Goal: Check status

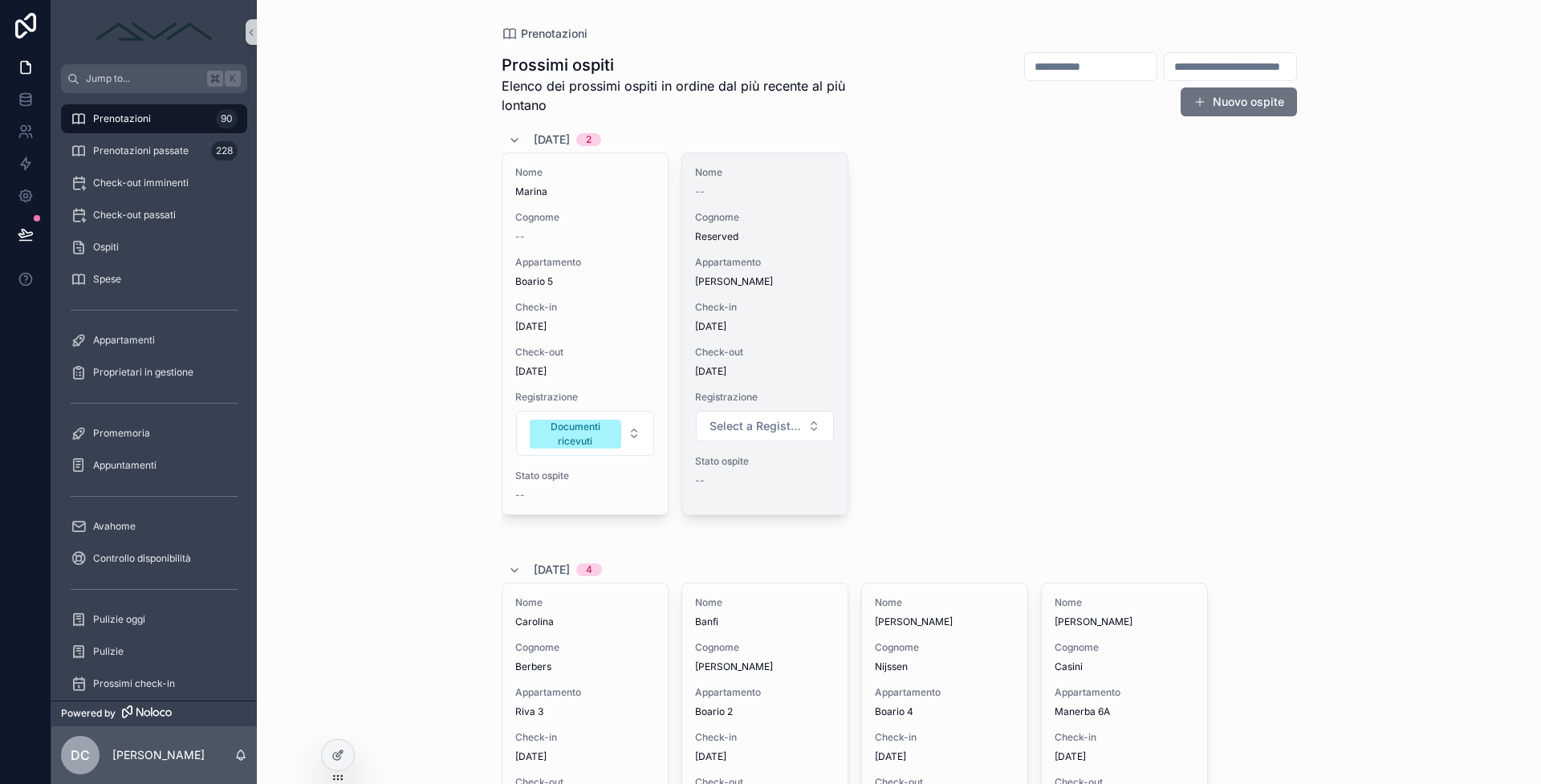
click at [751, 293] on div "Nome -- Cognome Reserved Appartamento Carla Lovere Check-in 6/9/2025 Check-out …" at bounding box center [765, 334] width 165 height 362
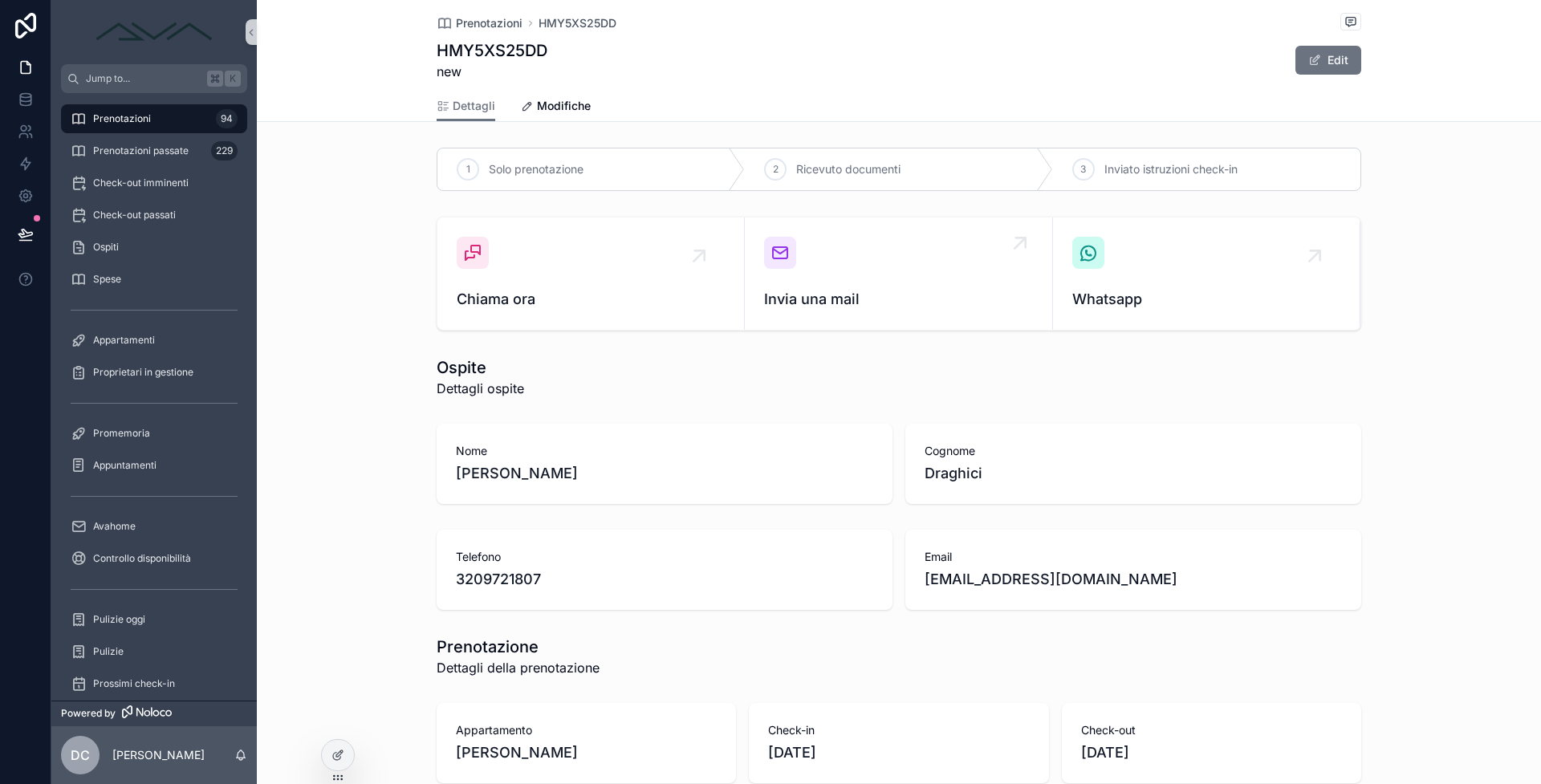
scroll to position [31, 0]
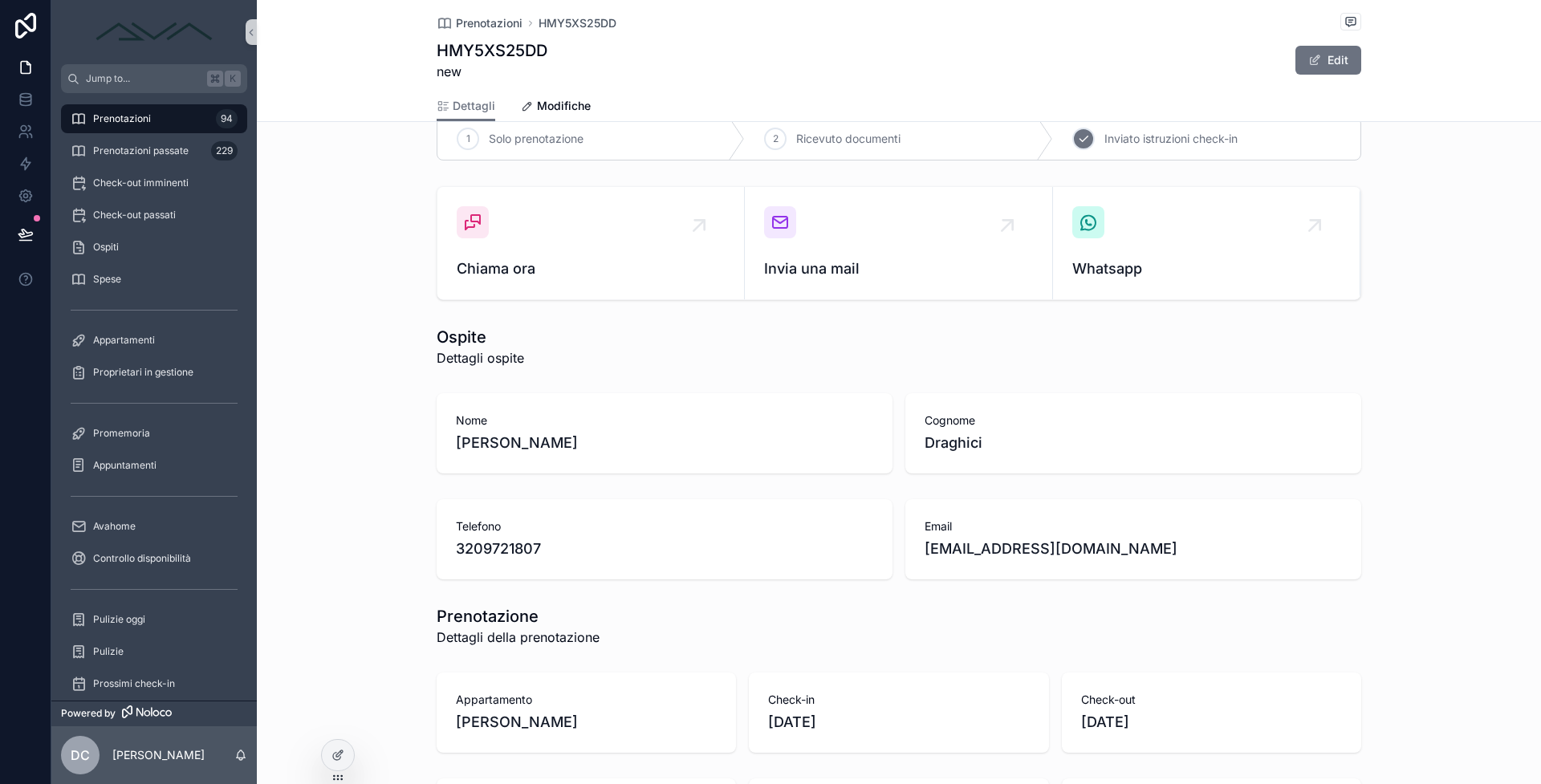
click at [1072, 137] on div "3" at bounding box center [1083, 138] width 23 height 23
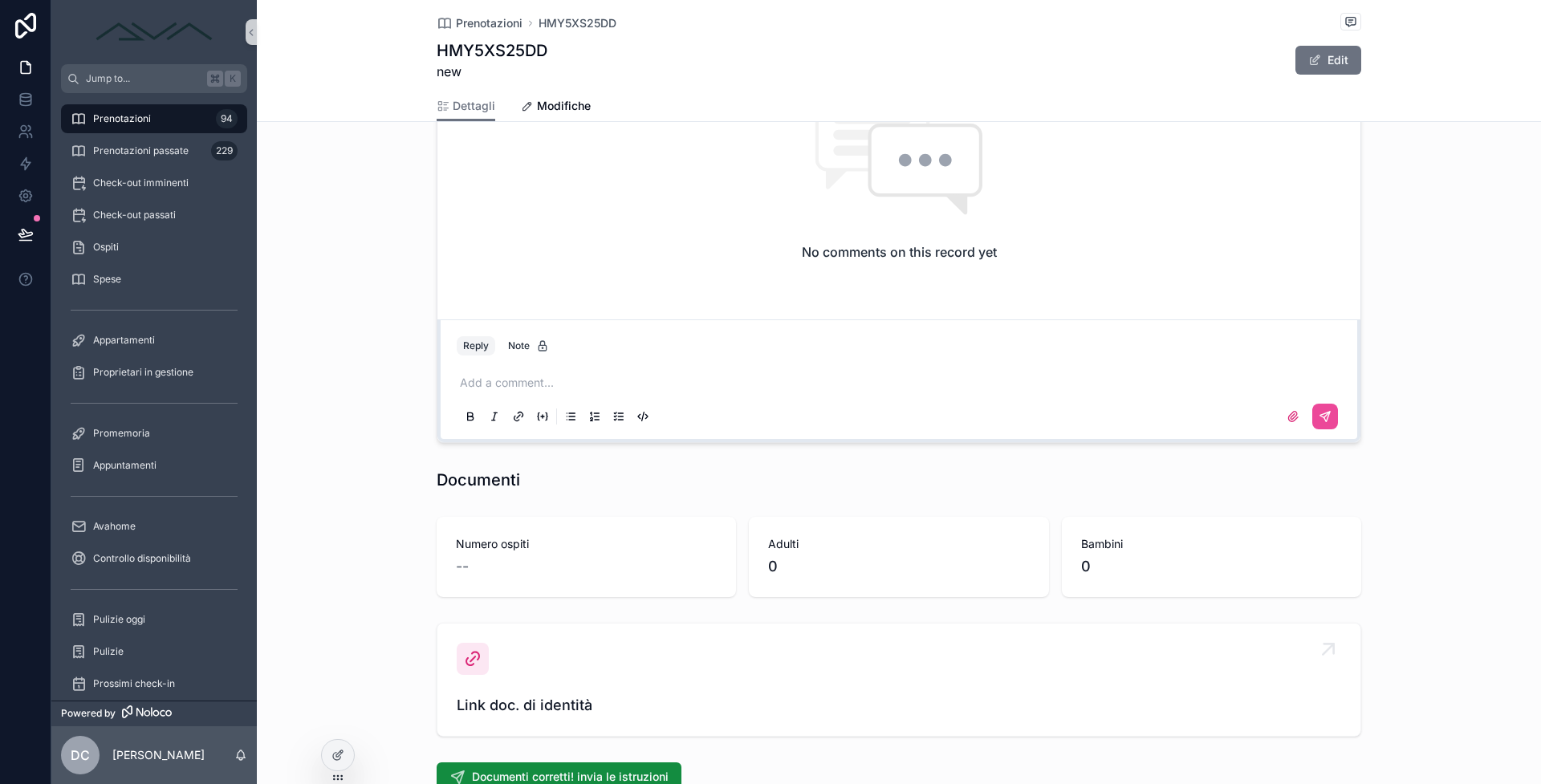
scroll to position [1379, 0]
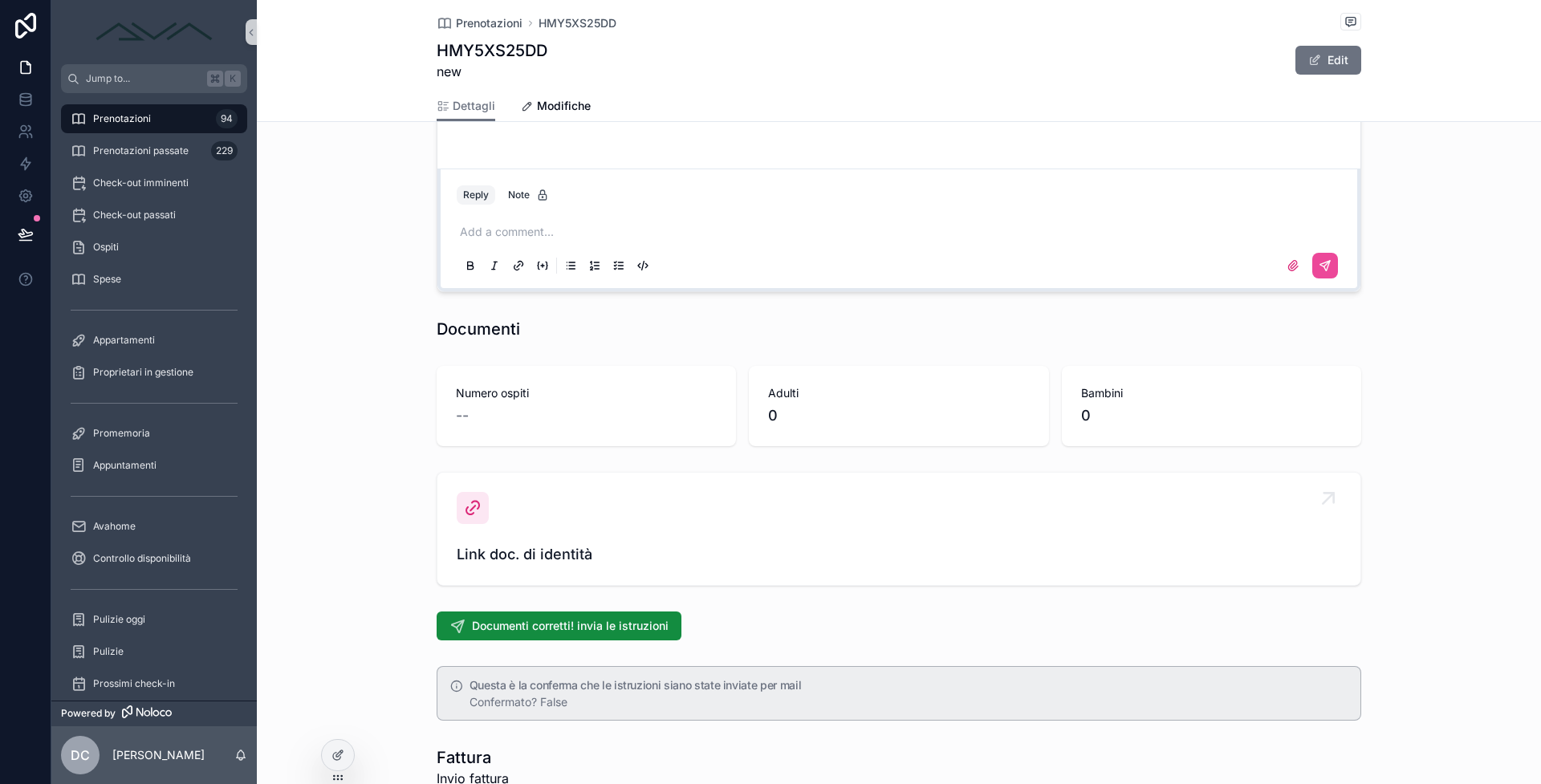
click at [617, 551] on span "Link doc. di identità" at bounding box center [899, 554] width 884 height 23
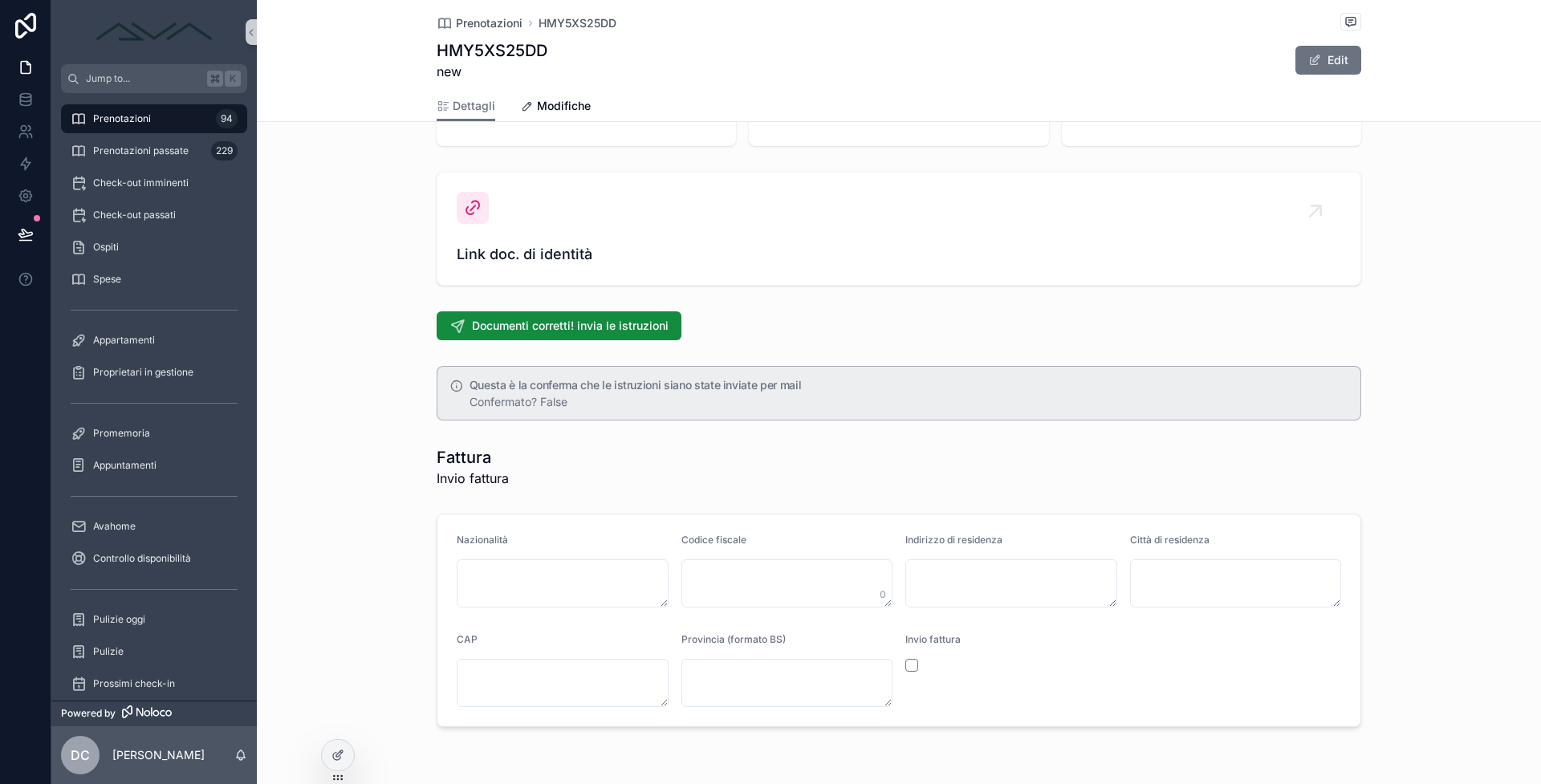
scroll to position [1732, 0]
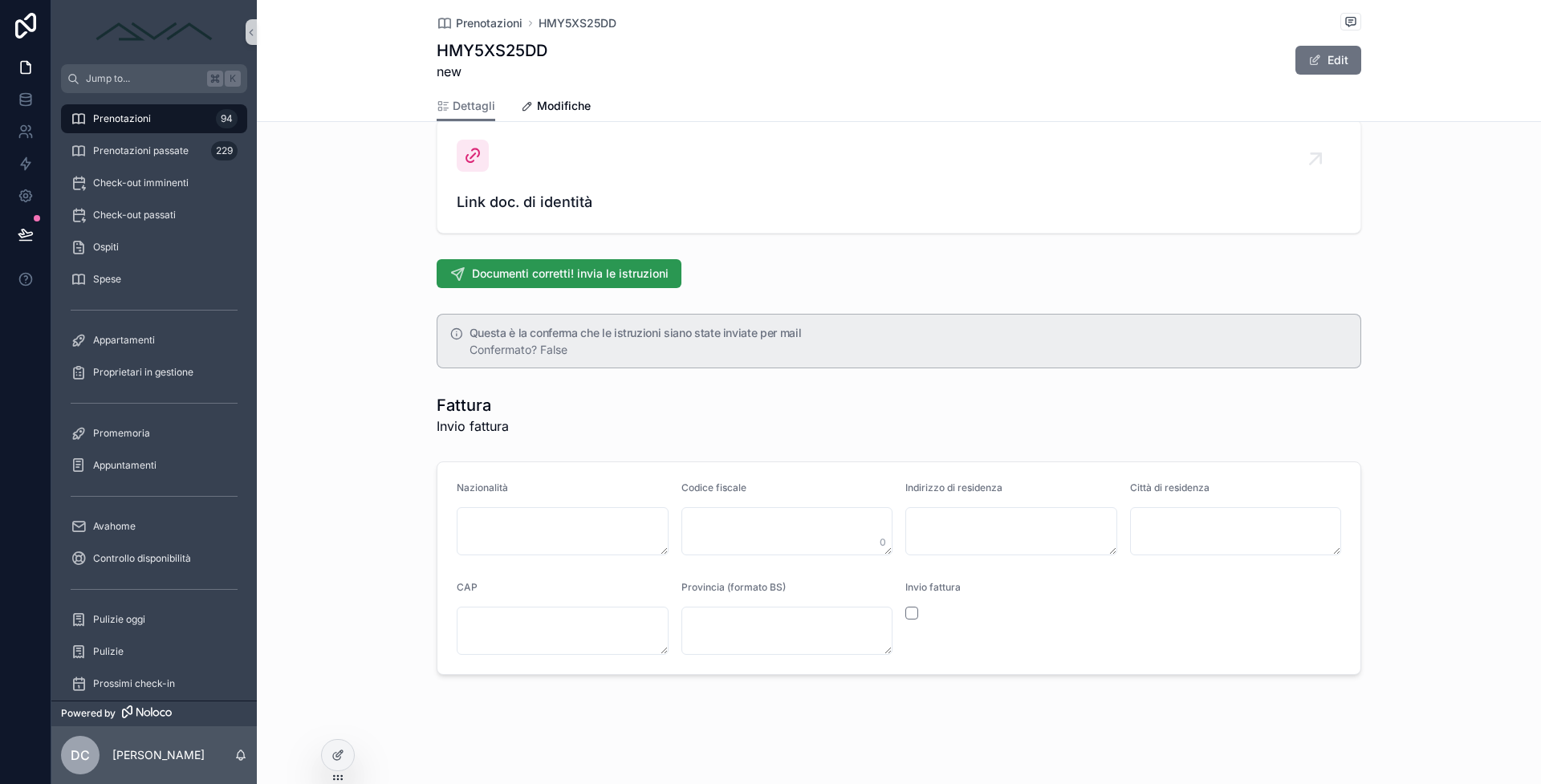
click at [490, 272] on span "Documenti corretti! invia le istruzioni" at bounding box center [570, 273] width 196 height 16
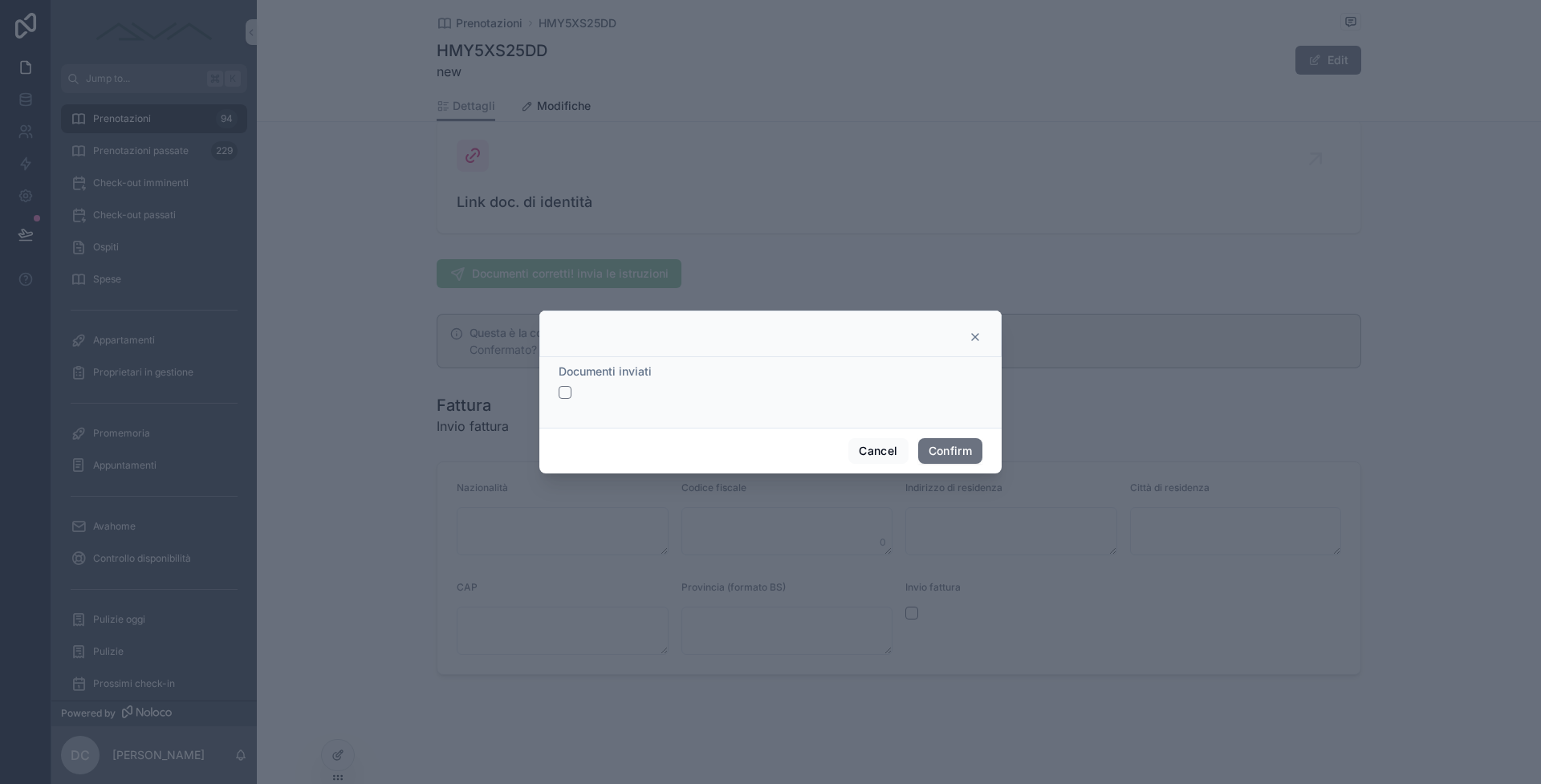
drag, startPoint x: 560, startPoint y: 394, endPoint x: 611, endPoint y: 404, distance: 52.0
click at [560, 394] on button "button" at bounding box center [565, 392] width 13 height 13
